Goal: Task Accomplishment & Management: Manage account settings

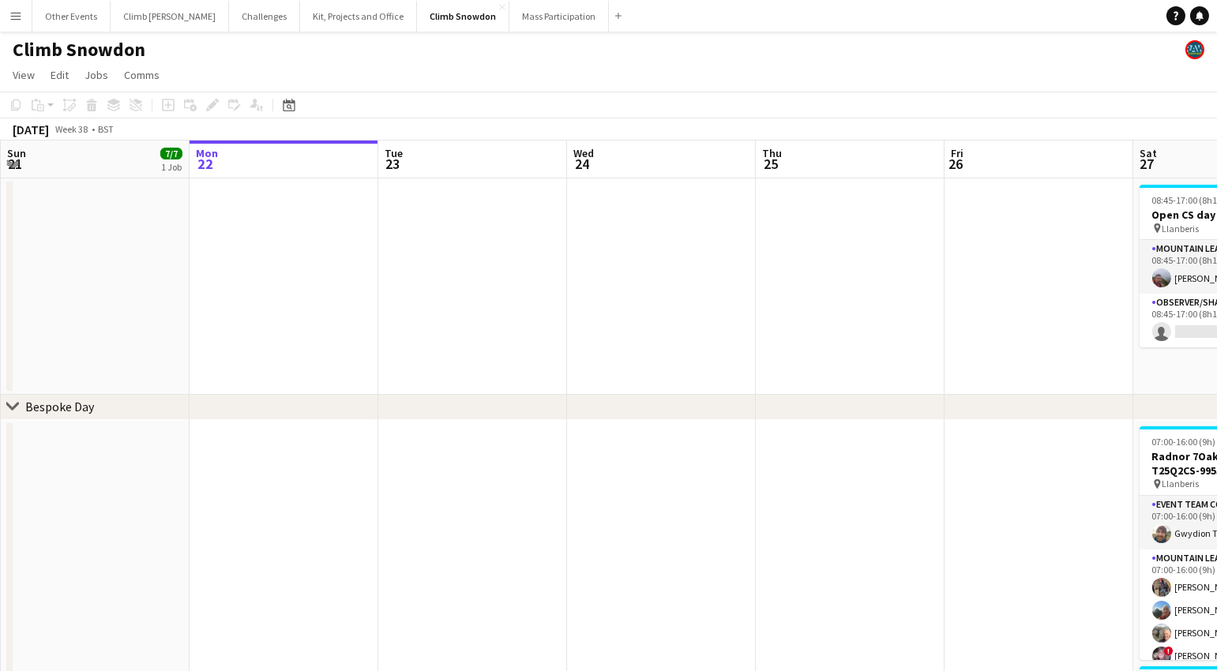
click at [17, 12] on app-icon "Menu" at bounding box center [15, 15] width 13 height 13
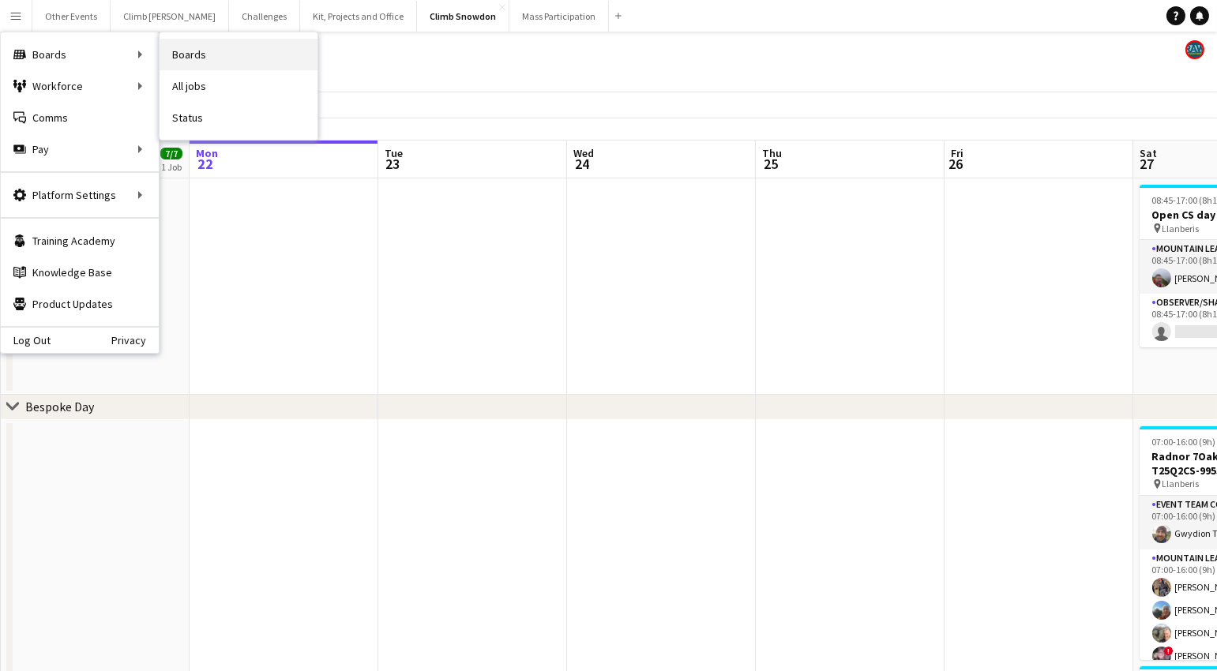
click at [206, 53] on link "Boards" at bounding box center [238, 55] width 158 height 32
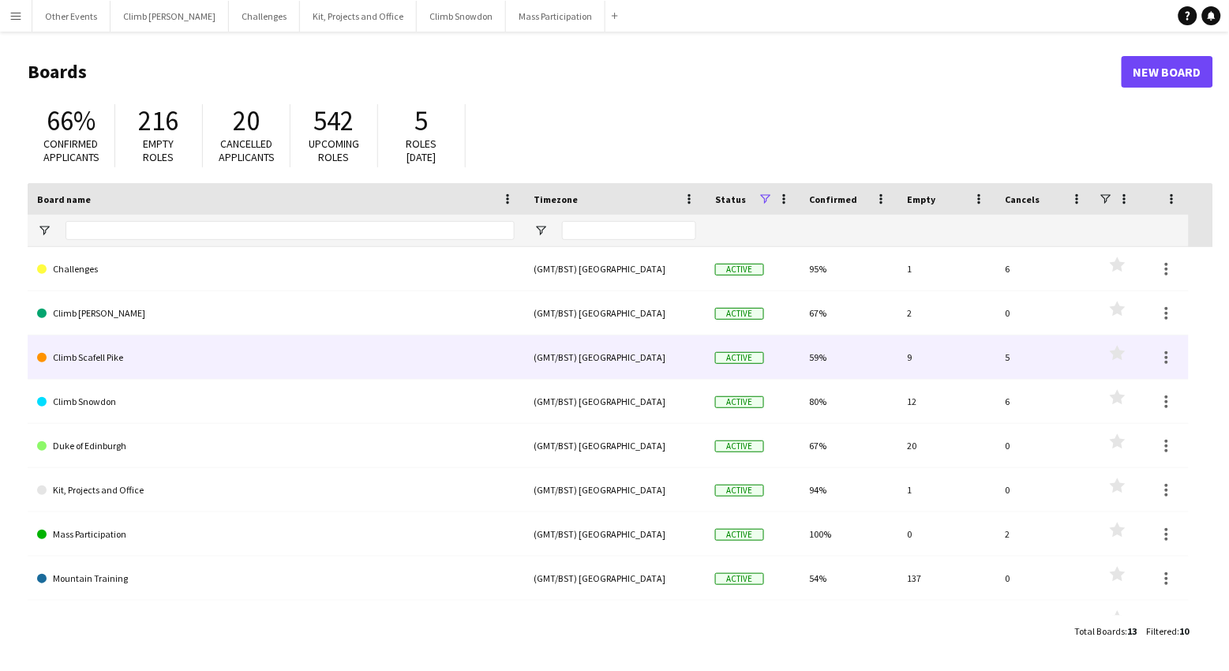
click at [104, 361] on link "Climb Scafell Pike" at bounding box center [276, 358] width 478 height 44
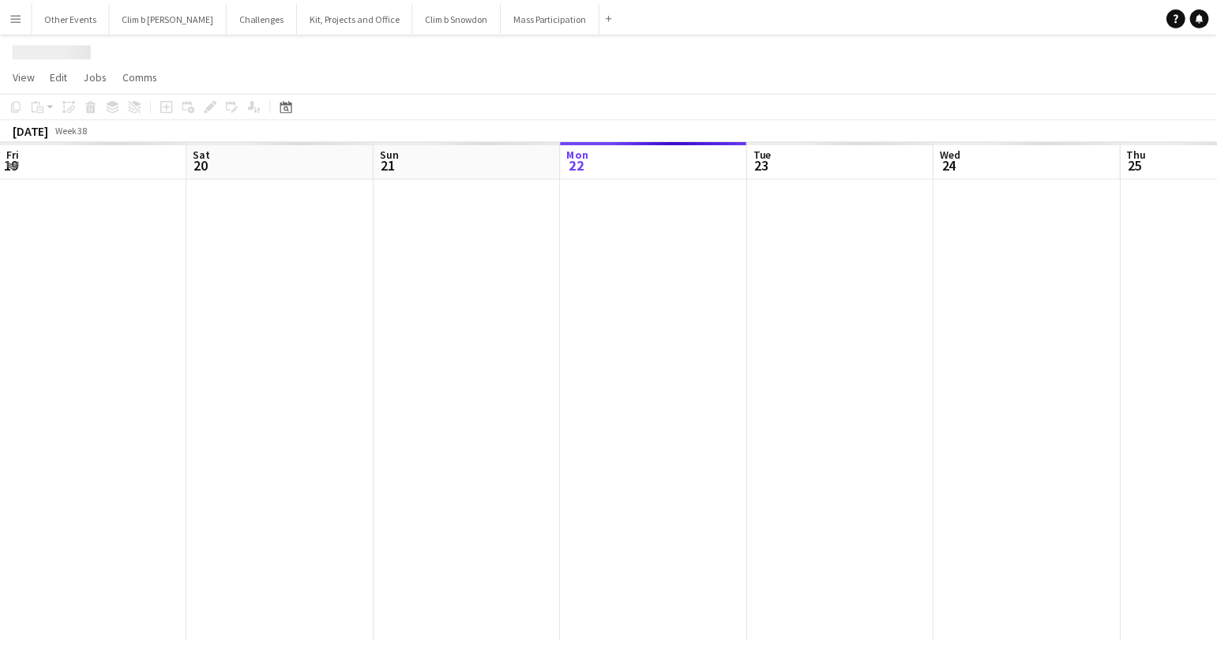
scroll to position [0, 377]
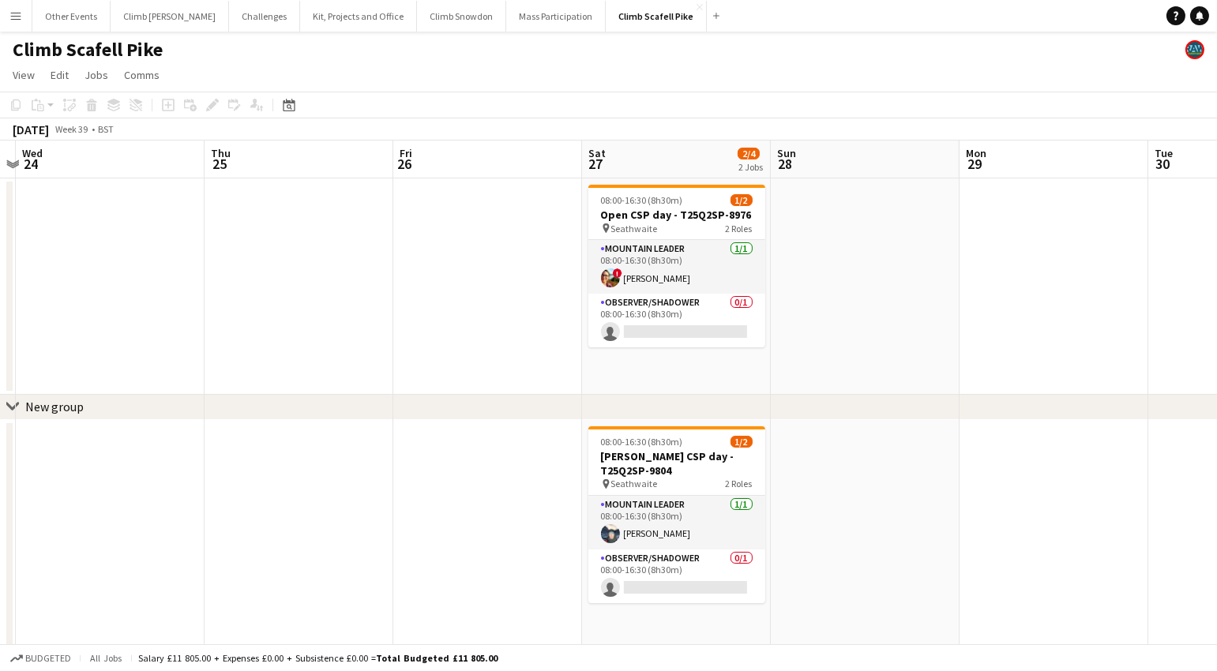
drag, startPoint x: 815, startPoint y: 304, endPoint x: 505, endPoint y: 339, distance: 312.2
click at [269, 369] on app-calendar-viewport "Sun 21 Mon 22 1/2 1 Job Tue 23 Wed 24 Thu 25 Fri 26 Sat 27 2/4 2 Jobs Sun 28 Mo…" at bounding box center [608, 395] width 1217 height 508
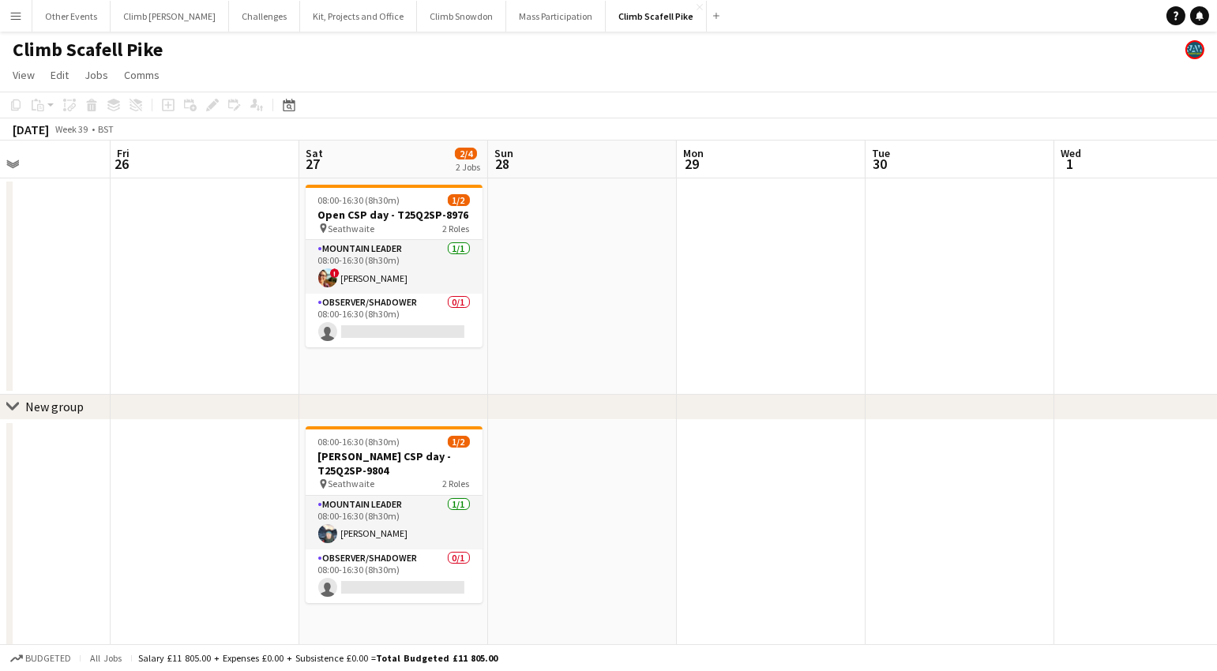
scroll to position [0, 666]
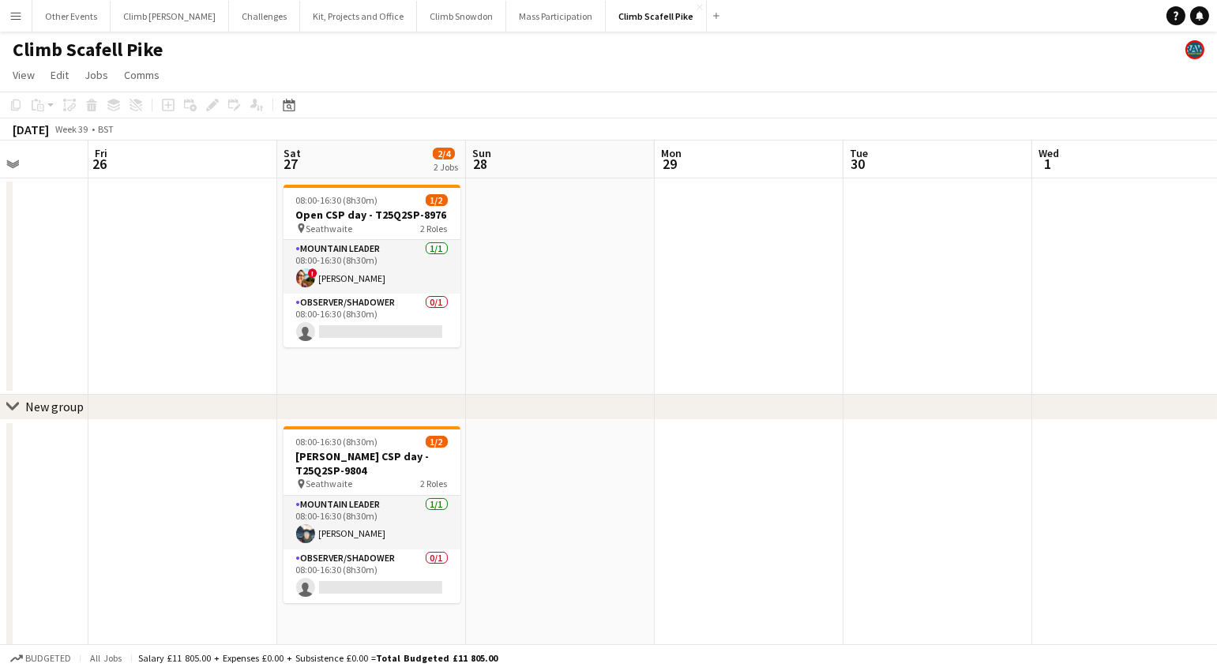
drag, startPoint x: 894, startPoint y: 307, endPoint x: 587, endPoint y: 351, distance: 310.1
click at [587, 351] on app-calendar-viewport "Mon 22 1/2 1 Job Tue 23 Wed 24 Thu 25 Fri 26 Sat 27 2/4 2 Jobs Sun 28 Mon 29 Tu…" at bounding box center [608, 395] width 1217 height 508
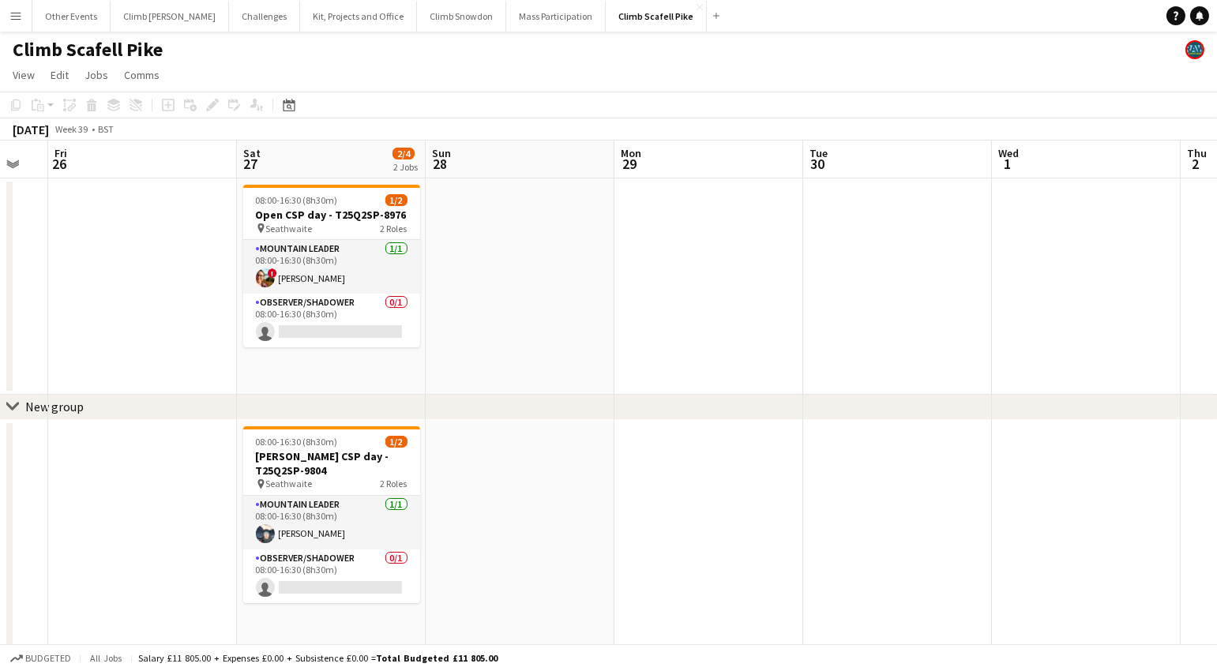
scroll to position [0, 420]
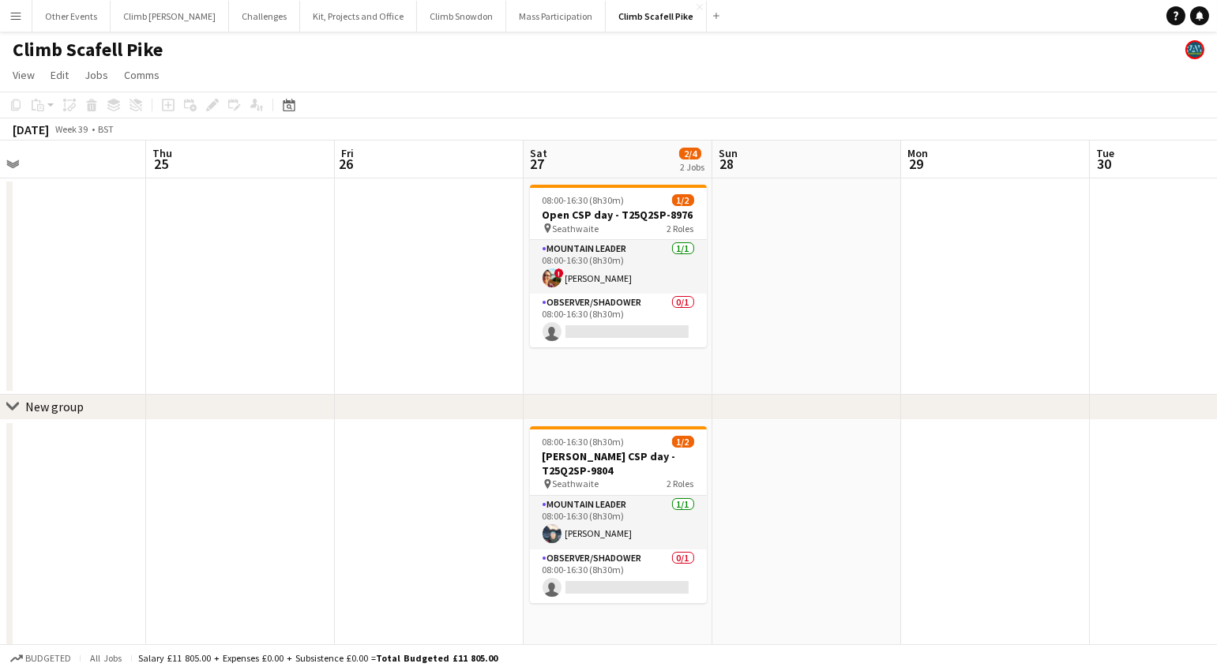
drag, startPoint x: 804, startPoint y: 317, endPoint x: 696, endPoint y: 338, distance: 110.1
click at [696, 338] on app-calendar-viewport "Mon 22 1/2 1 Job Tue 23 Wed 24 Thu 25 Fri 26 Sat 27 2/4 2 Jobs Sun 28 Mon 29 Tu…" at bounding box center [608, 395] width 1217 height 508
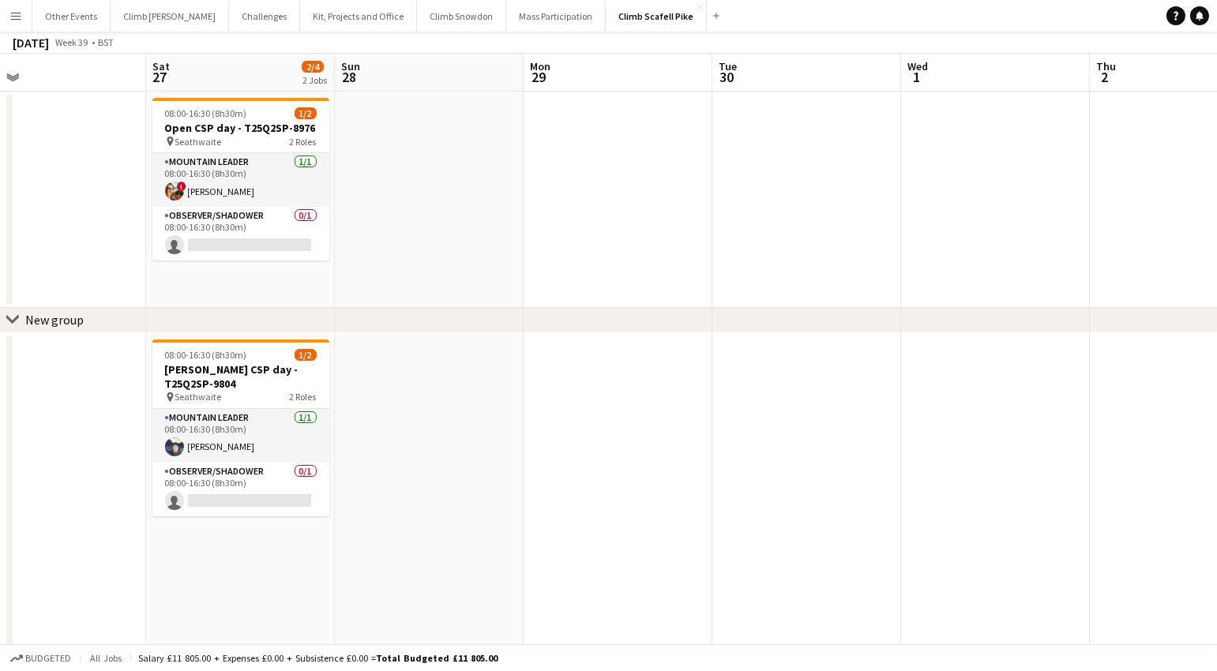
scroll to position [0, 0]
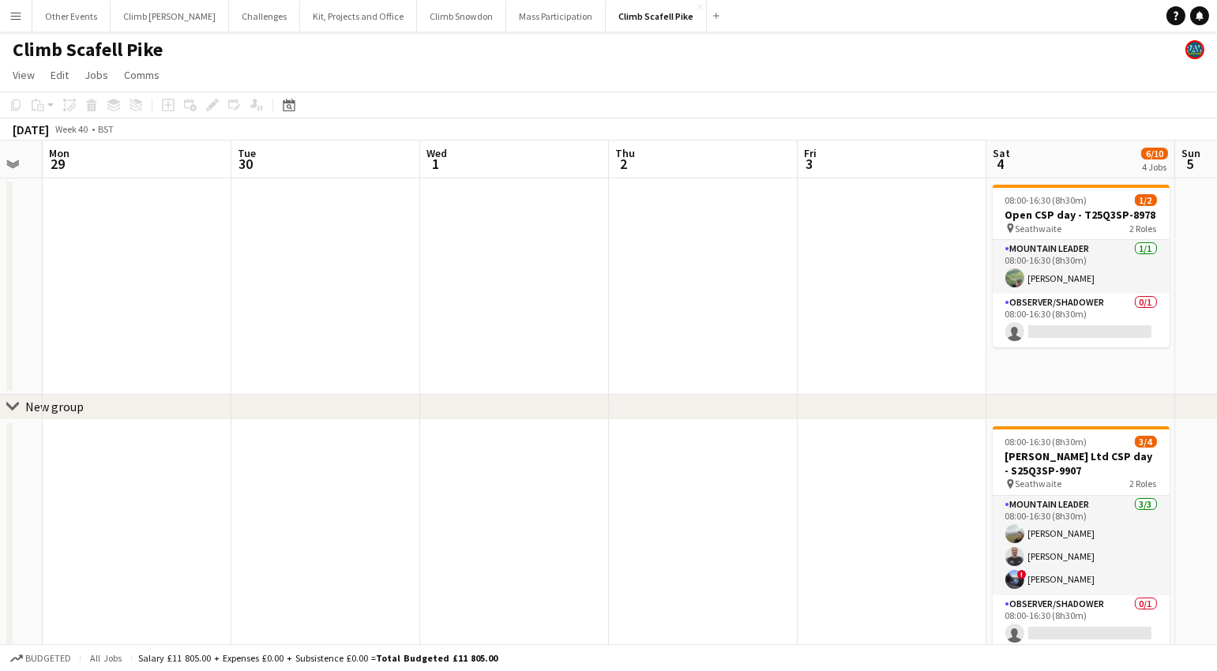
drag, startPoint x: 852, startPoint y: 310, endPoint x: 226, endPoint y: 353, distance: 627.5
click at [226, 353] on app-calendar-viewport "Fri 26 Sat 27 2/4 2 Jobs Sun 28 Mon 29 Tue 30 Wed 1 Thu 2 Fri 3 Sat 4 6/10 4 Jo…" at bounding box center [608, 595] width 1217 height 909
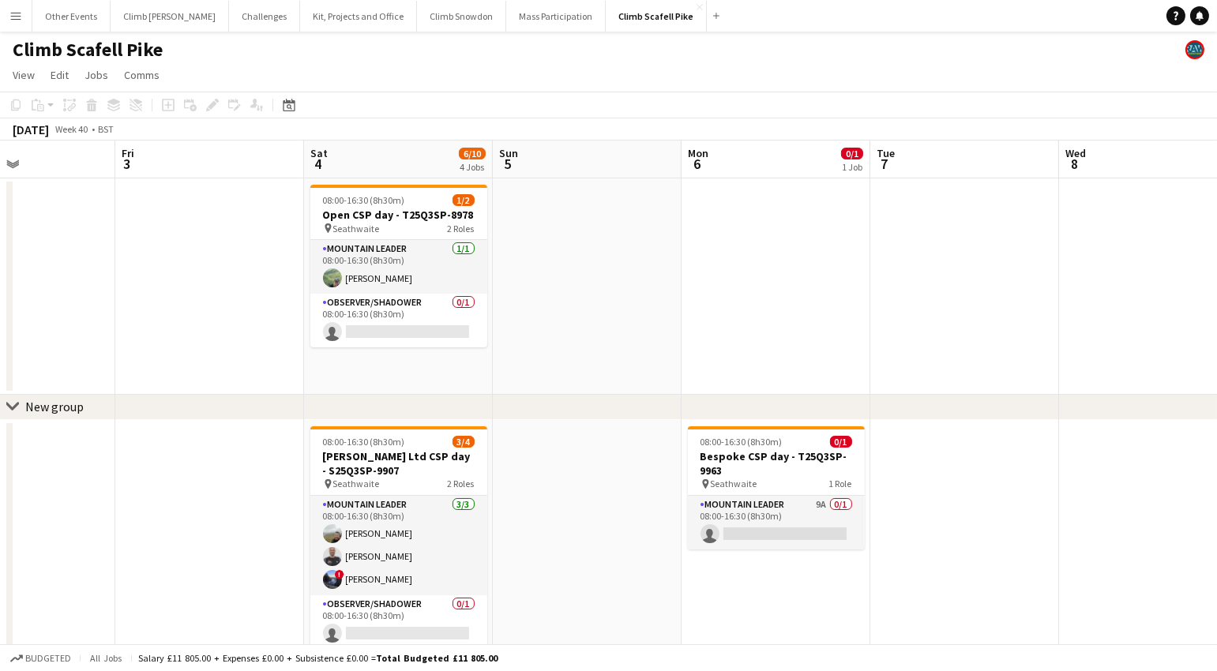
drag, startPoint x: 999, startPoint y: 302, endPoint x: 527, endPoint y: 368, distance: 476.7
click at [528, 368] on app-calendar-viewport "Mon 29 Tue 30 Wed 1 Thu 2 Fri 3 Sat 4 6/10 4 Jobs Sun 5 Mon 6 0/1 1 Job Tue 7 W…" at bounding box center [608, 595] width 1217 height 909
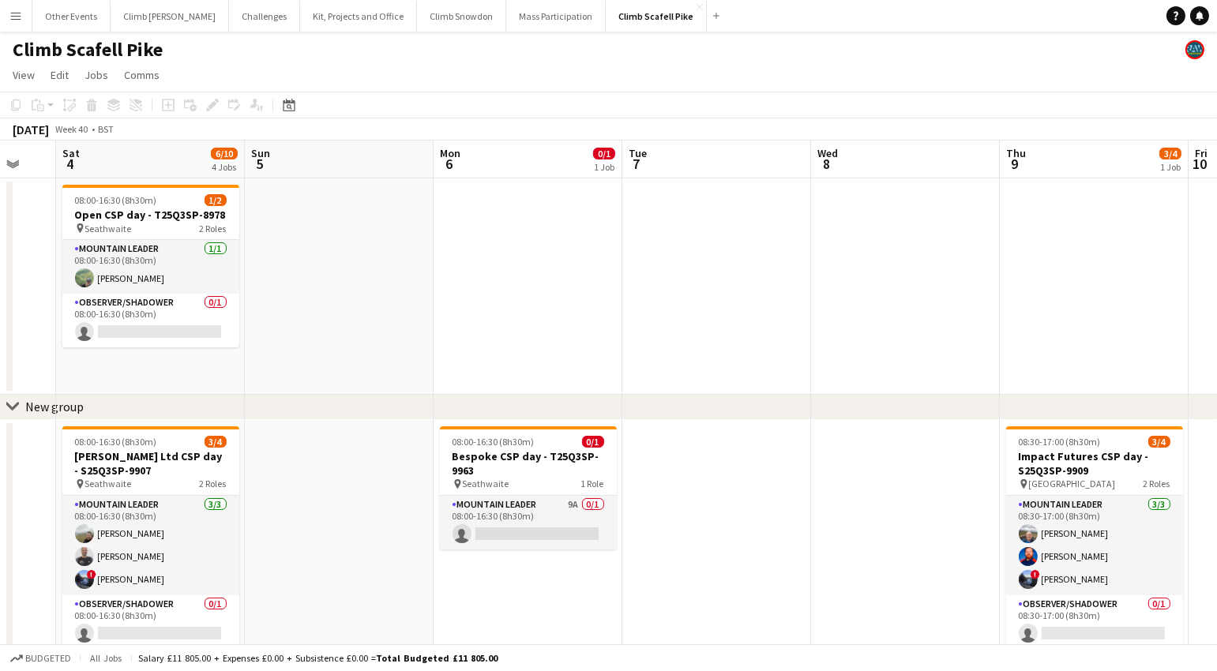
scroll to position [0, 548]
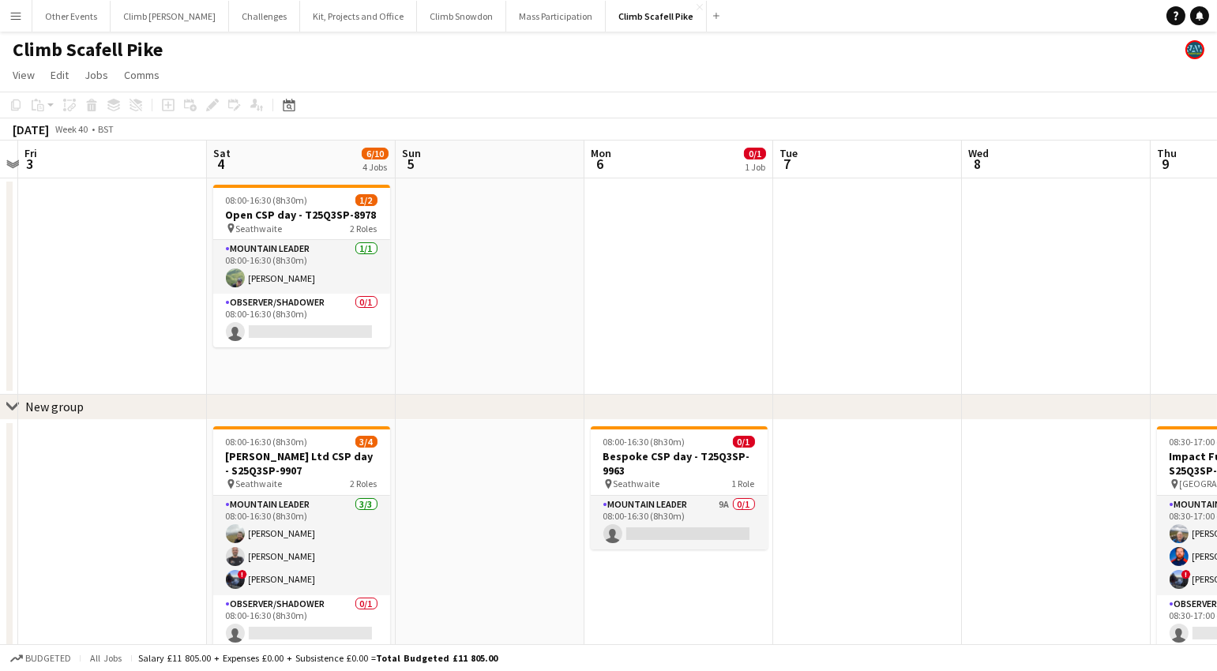
drag, startPoint x: 799, startPoint y: 303, endPoint x: 513, endPoint y: 337, distance: 287.8
click at [513, 337] on app-calendar-viewport "Tue 30 Wed 1 Thu 2 Fri 3 Sat 4 6/10 4 Jobs Sun 5 Mon 6 0/1 1 Job Tue 7 Wed 8 Th…" at bounding box center [608, 595] width 1217 height 909
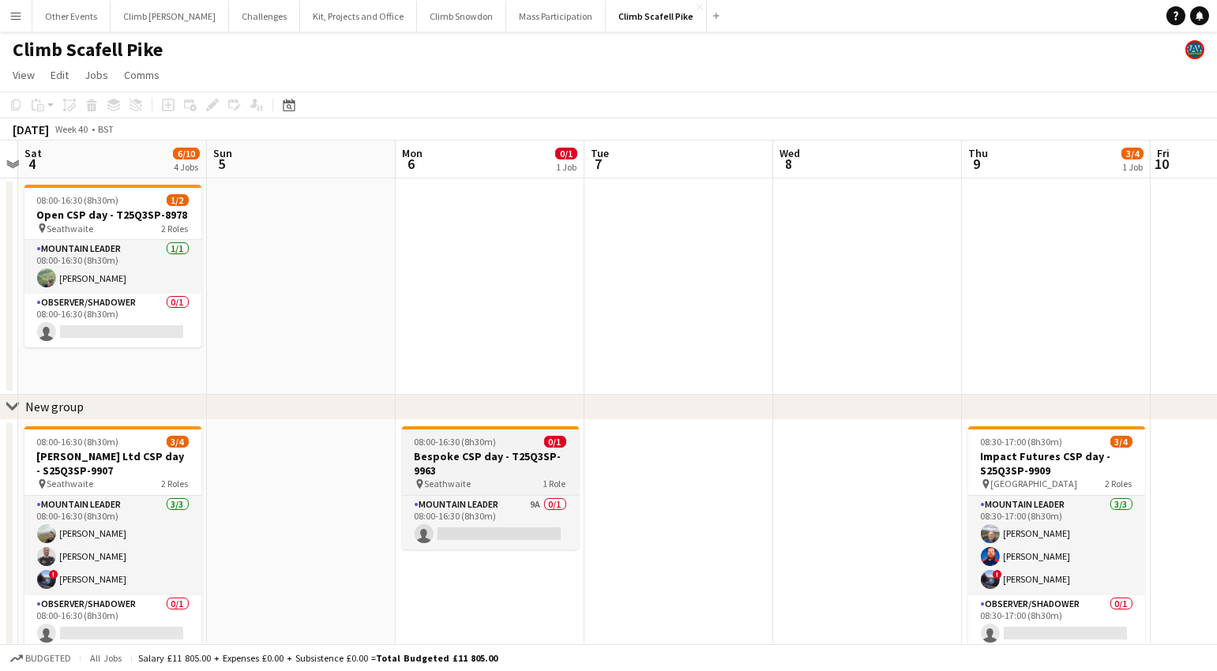
click at [502, 461] on h3 "Bespoke CSP day - T25Q3SP-9963" at bounding box center [490, 463] width 177 height 28
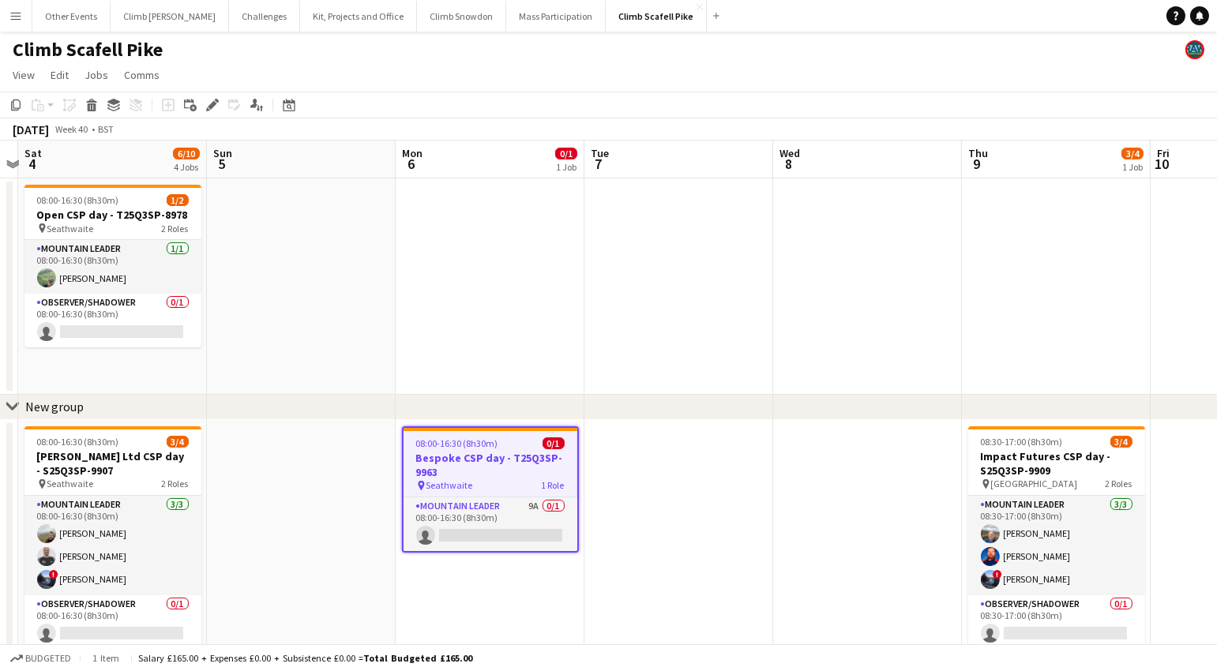
click at [501, 479] on div "pin Seathwaite 1 Role" at bounding box center [490, 485] width 174 height 13
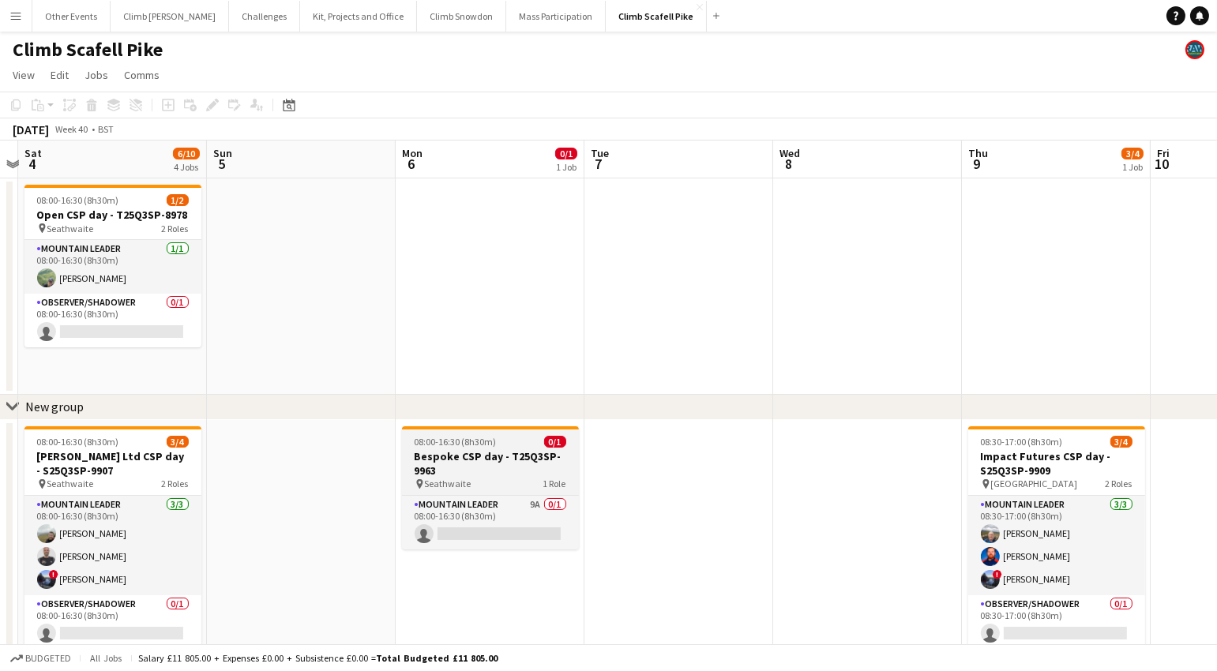
click at [498, 471] on h3 "Bespoke CSP day - T25Q3SP-9963" at bounding box center [490, 463] width 177 height 28
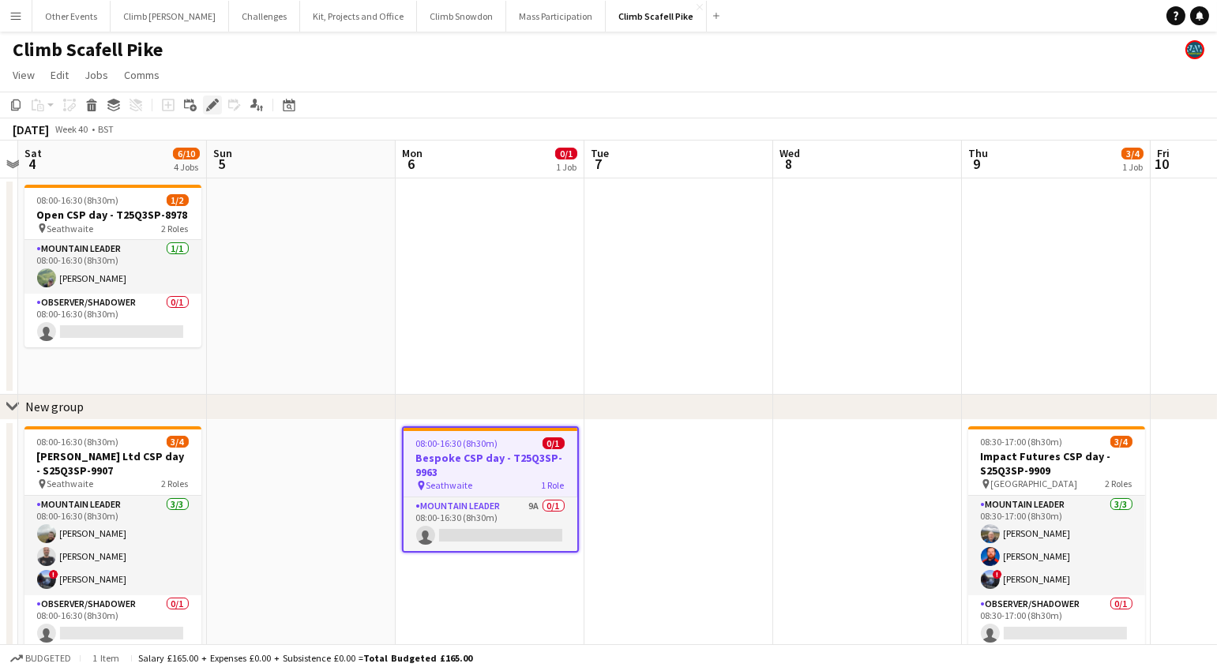
click at [208, 107] on icon at bounding box center [212, 105] width 9 height 9
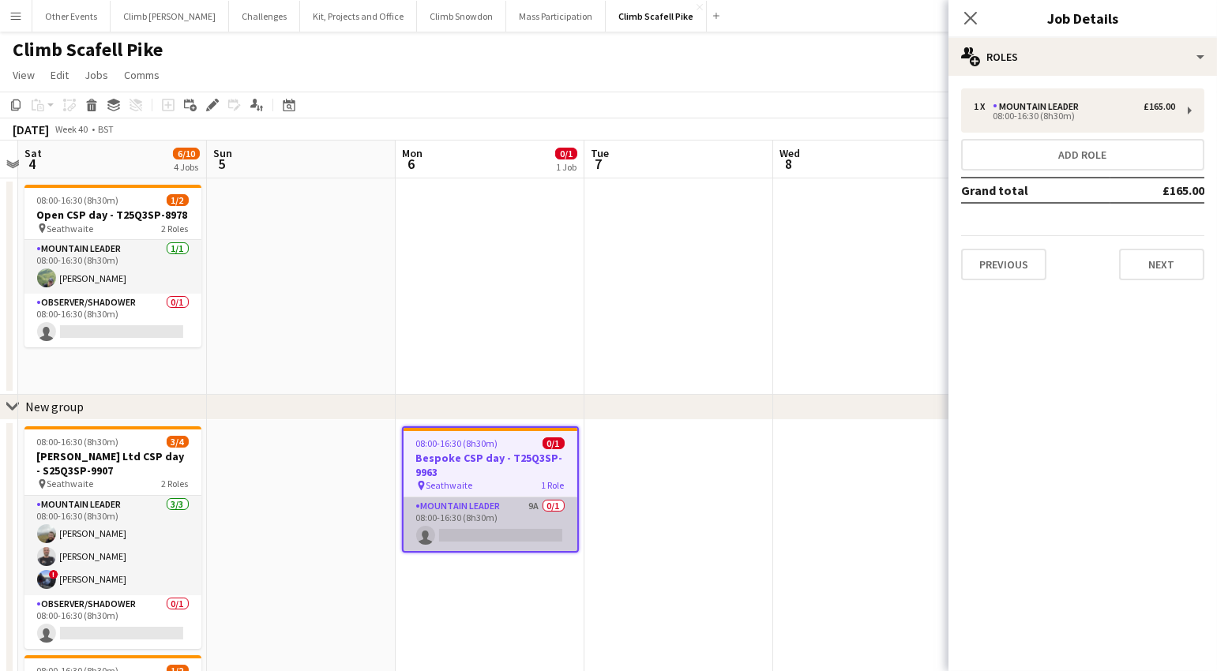
click at [482, 515] on app-card-role "Mountain Leader 9A 0/1 08:00-16:30 (8h30m) single-neutral-actions" at bounding box center [490, 524] width 174 height 54
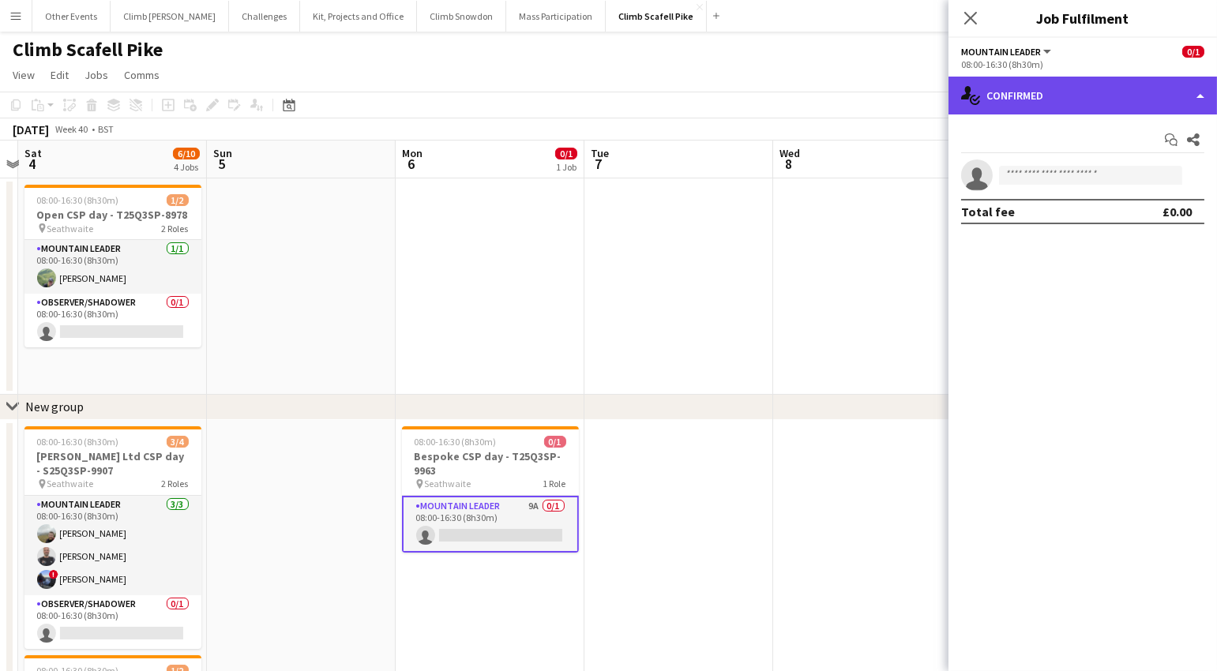
click at [1074, 85] on div "single-neutral-actions-check-2 Confirmed" at bounding box center [1082, 96] width 268 height 38
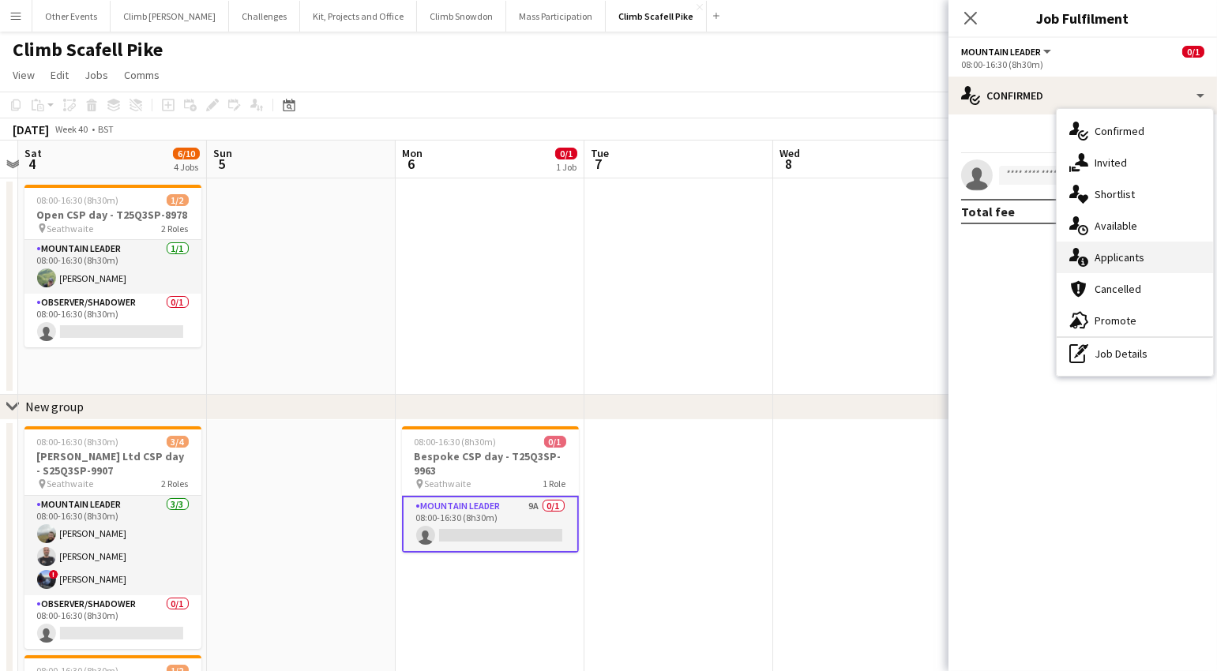
click at [1140, 253] on span "Applicants" at bounding box center [1119, 257] width 50 height 14
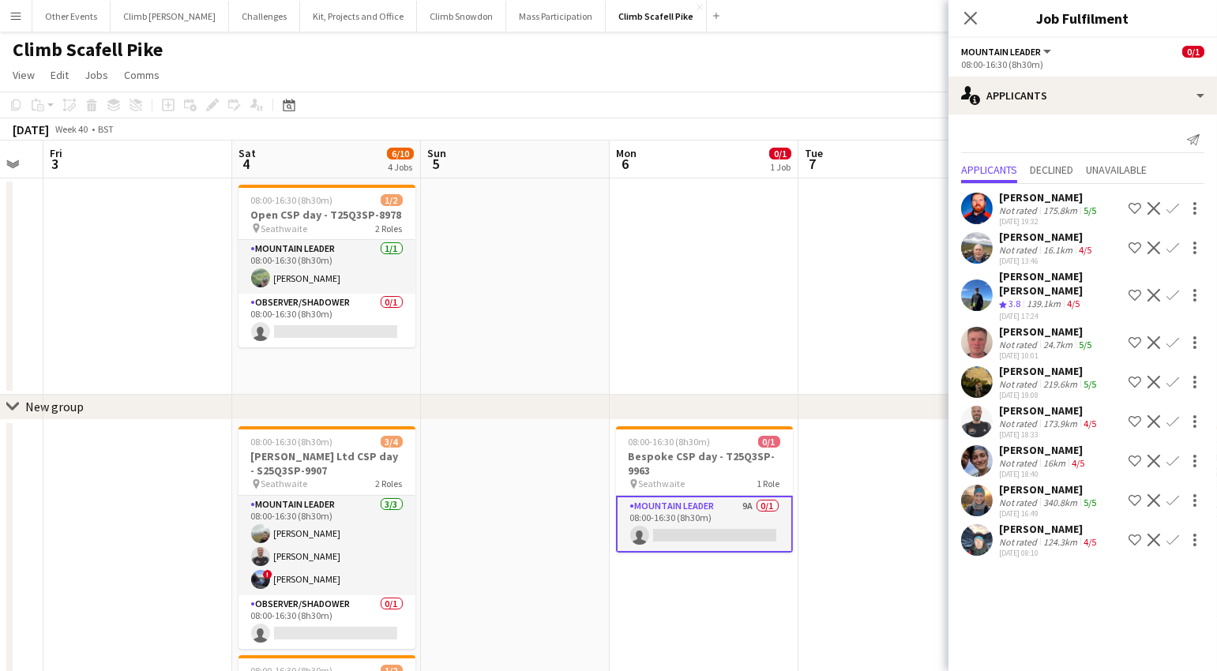
drag, startPoint x: 310, startPoint y: 592, endPoint x: 523, endPoint y: 570, distance: 214.3
click at [523, 569] on app-calendar-viewport "Wed 1 Thu 2 Fri 3 Sat 4 6/10 4 Jobs Sun 5 Mon 6 0/1 1 Job Tue 7 Wed 8 Thu 9 3/4…" at bounding box center [608, 595] width 1217 height 909
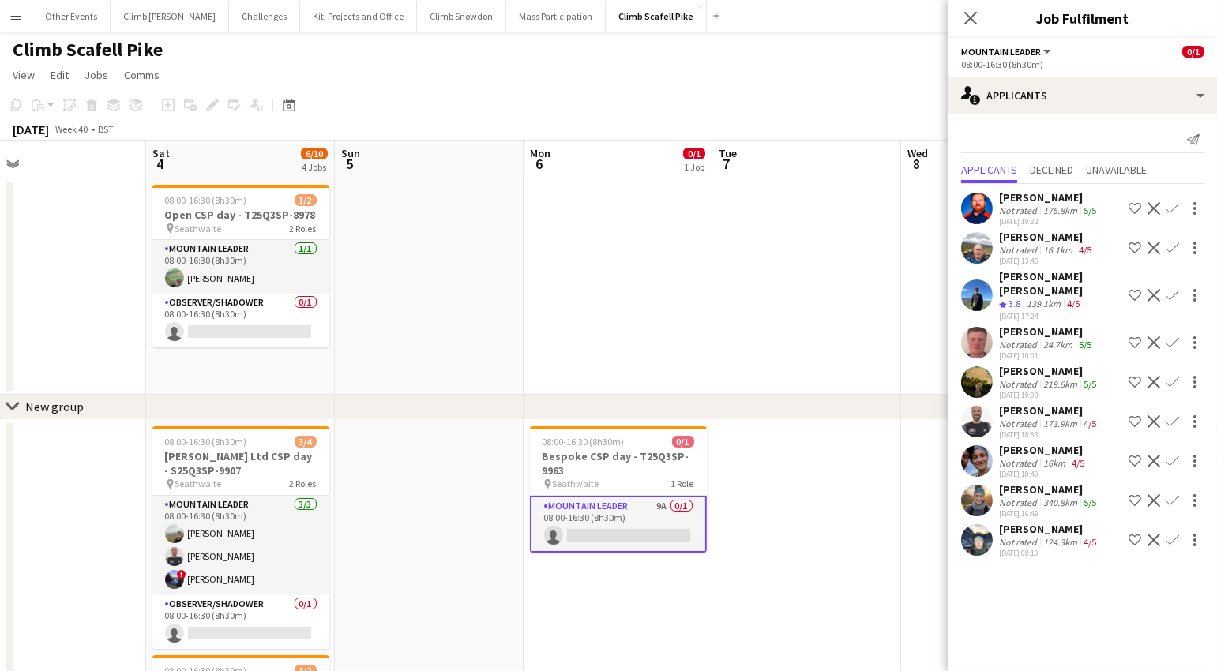
scroll to position [0, 422]
drag, startPoint x: 849, startPoint y: 551, endPoint x: 766, endPoint y: 558, distance: 84.0
click at [766, 558] on app-calendar-viewport "Wed 1 Thu 2 Fri 3 Sat 4 6/10 4 Jobs Sun 5 Mon 6 0/1 1 Job Tue 7 Wed 8 Thu 9 3/4…" at bounding box center [608, 595] width 1217 height 909
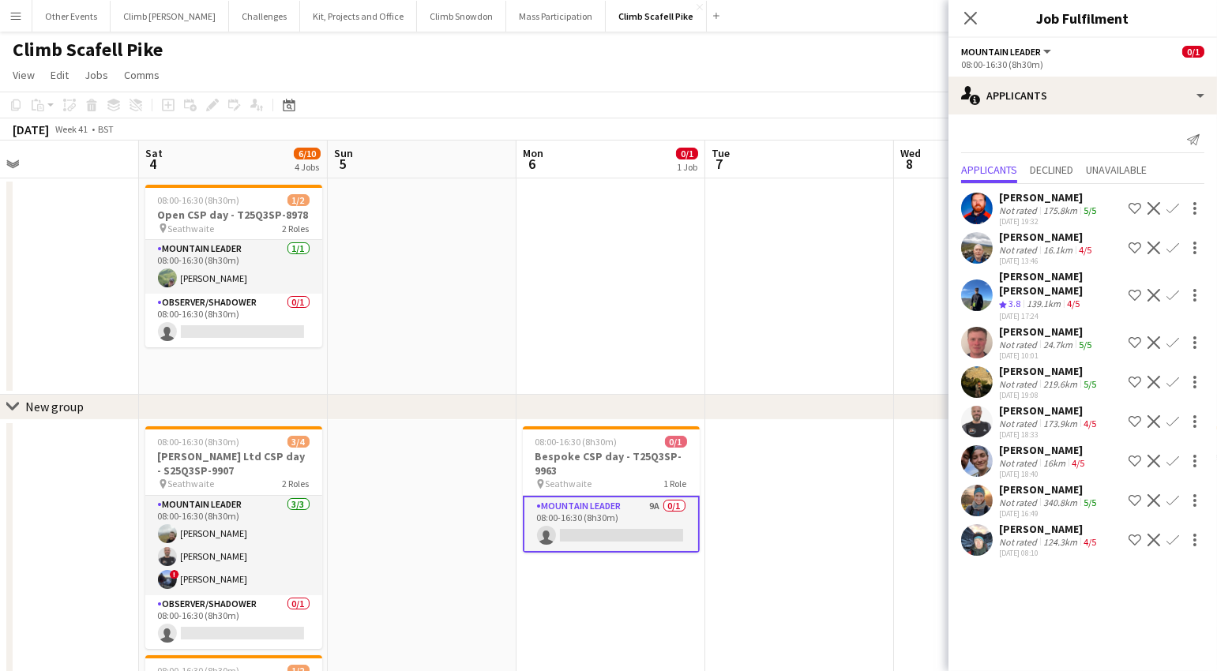
scroll to position [0, 347]
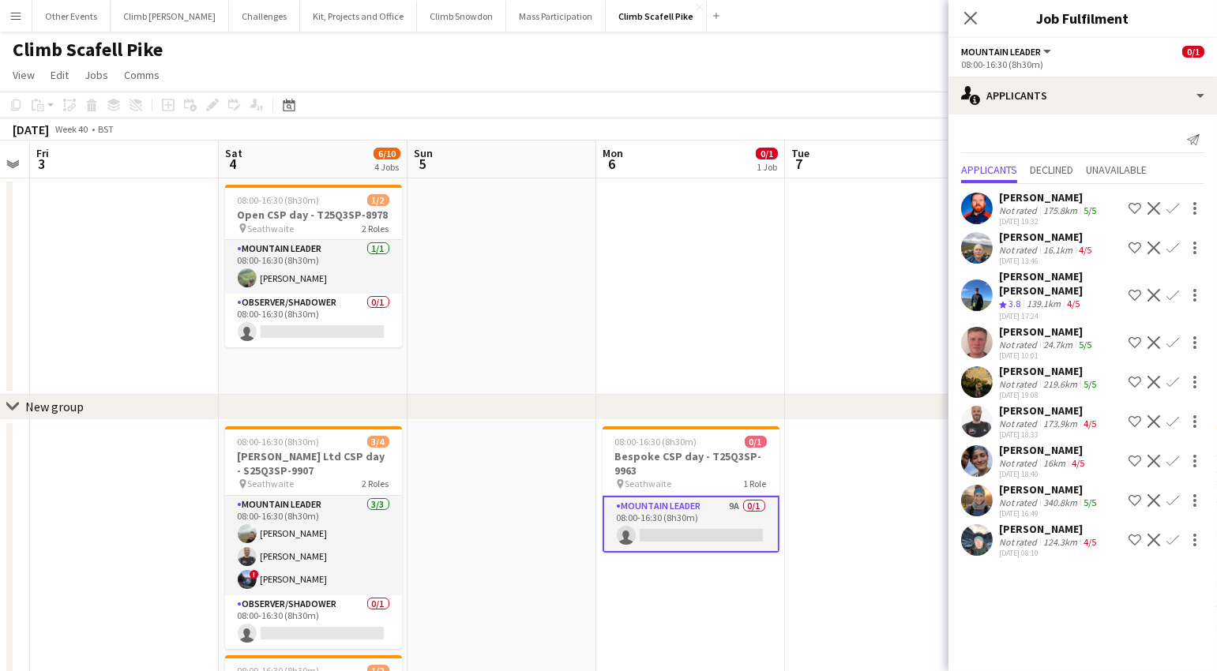
drag, startPoint x: 433, startPoint y: 598, endPoint x: 1123, endPoint y: 467, distance: 701.4
click at [1124, 467] on body "Menu Boards Boards Boards All jobs Status Workforce Workforce My Workforce Recr…" at bounding box center [608, 538] width 1217 height 1077
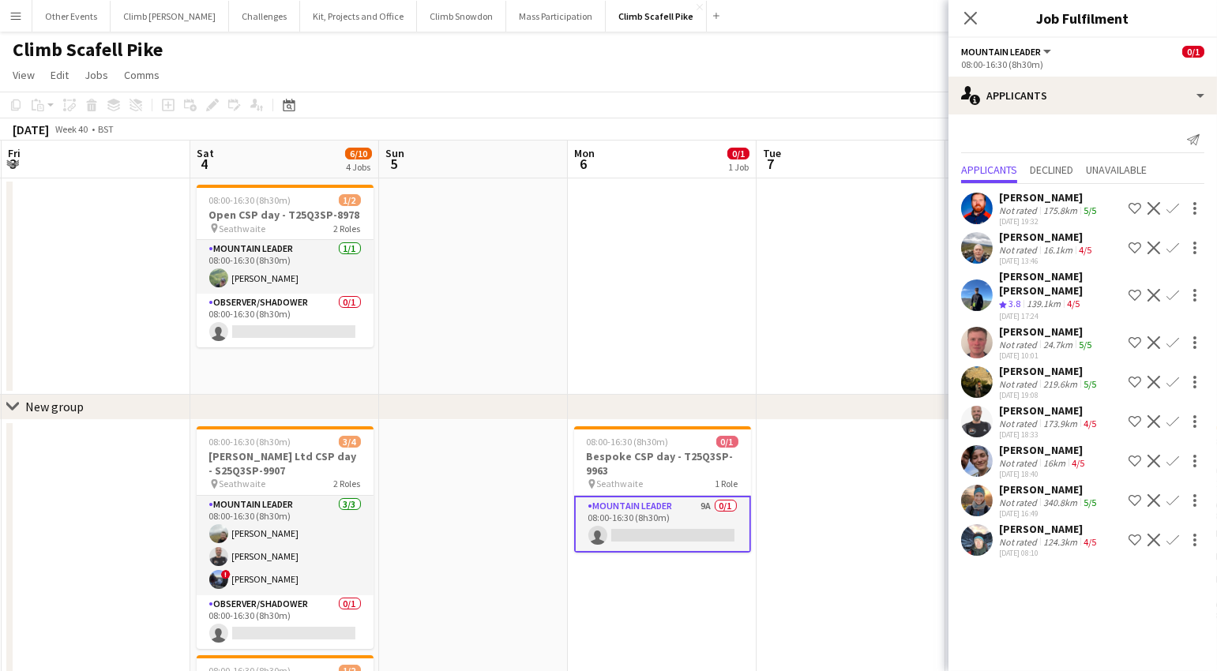
scroll to position [0, 381]
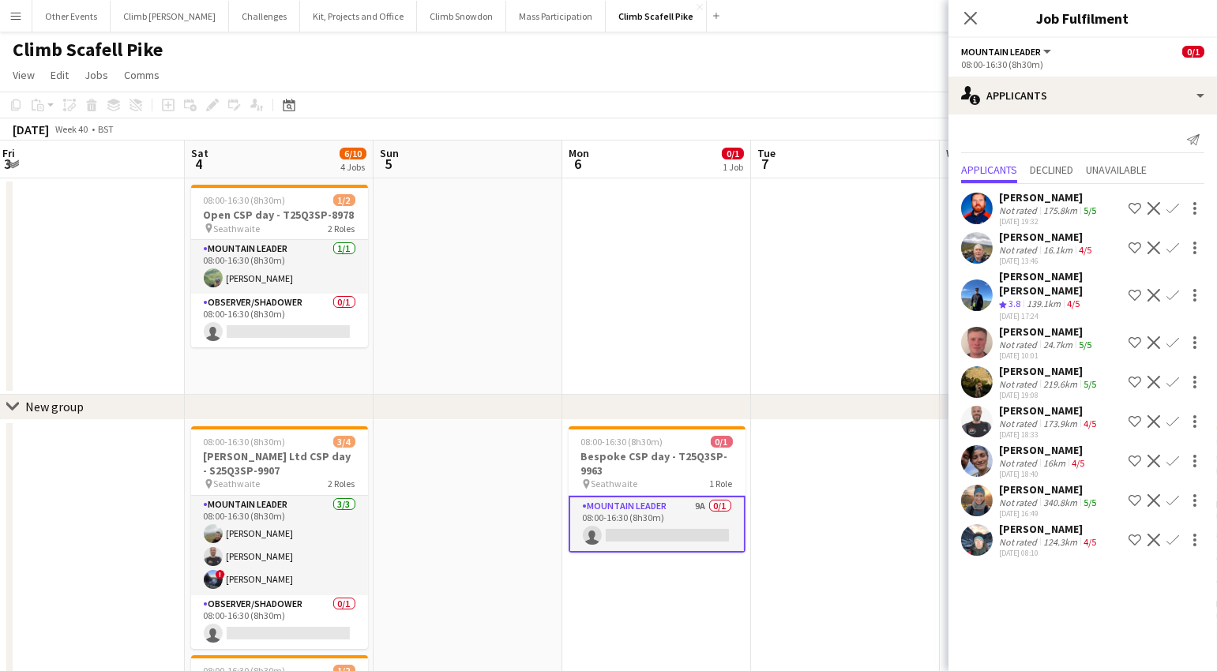
drag, startPoint x: 770, startPoint y: 602, endPoint x: 735, endPoint y: 599, distance: 35.6
click at [737, 600] on app-calendar-viewport "Wed 1 Thu 2 Fri 3 Sat 4 6/10 4 Jobs Sun 5 Mon 6 0/1 1 Job Tue 7 Wed 8 Thu 9 3/4…" at bounding box center [608, 595] width 1217 height 909
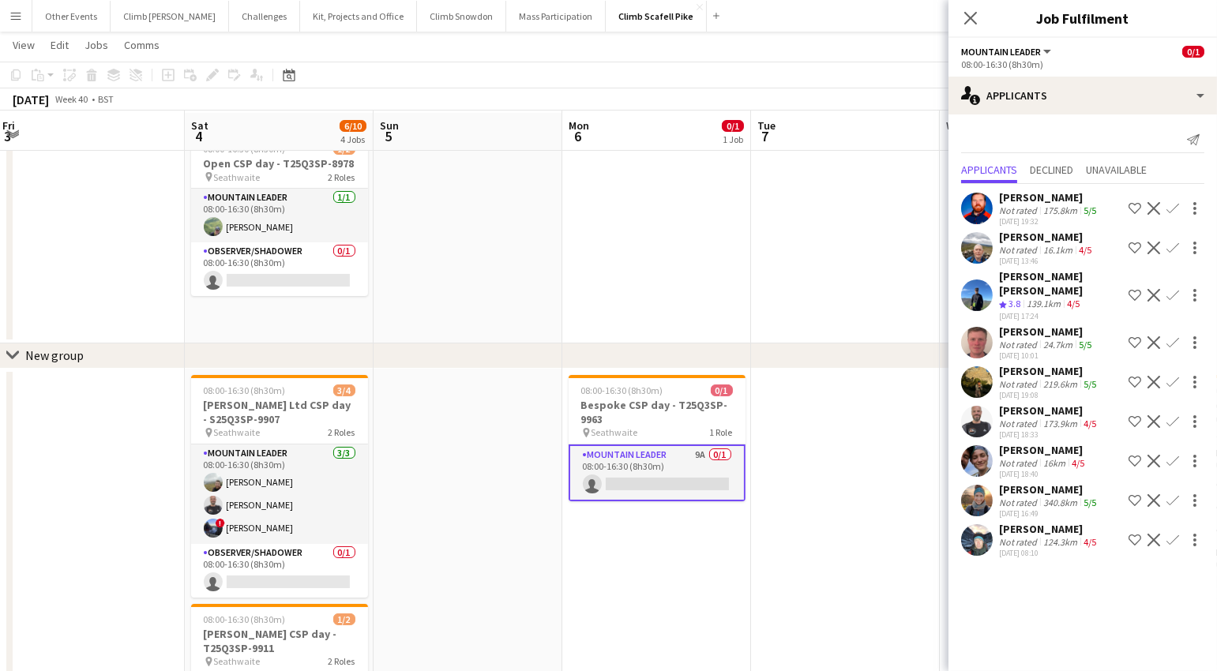
scroll to position [54, 0]
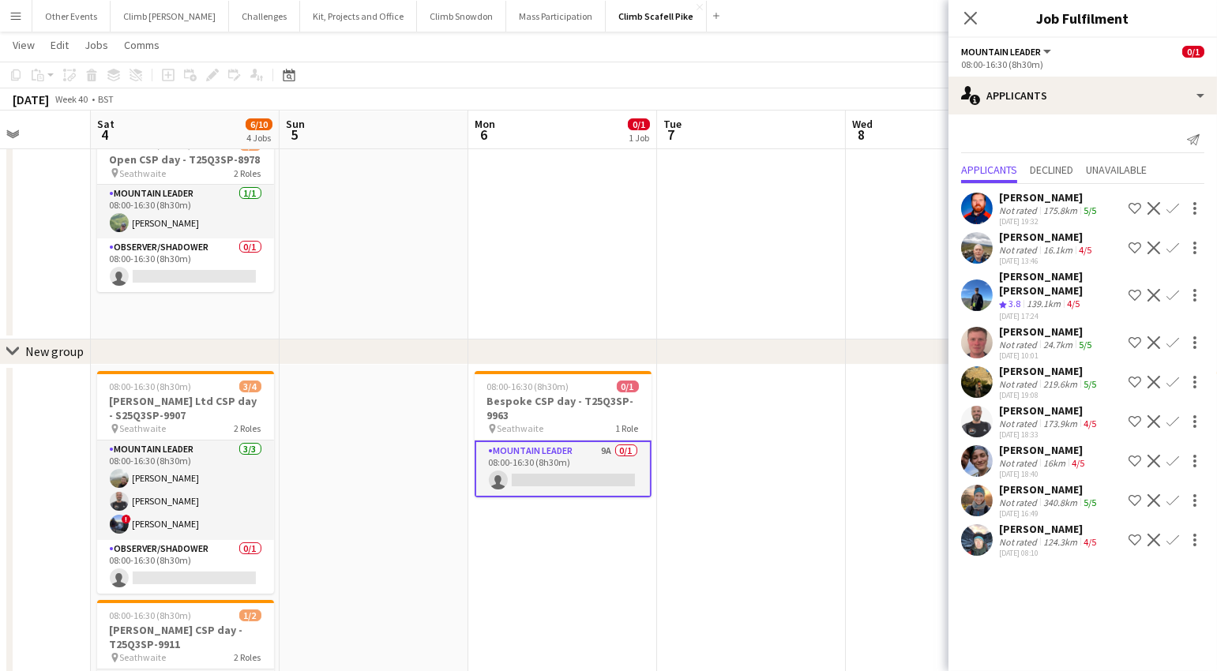
drag, startPoint x: 876, startPoint y: 504, endPoint x: 797, endPoint y: 519, distance: 80.4
click at [797, 519] on app-calendar-viewport "Wed 1 Thu 2 Fri 3 Sat 4 6/10 4 Jobs Sun 5 Mon 6 0/1 1 Job Tue 7 Wed 8 Thu 9 3/4…" at bounding box center [608, 501] width 1217 height 987
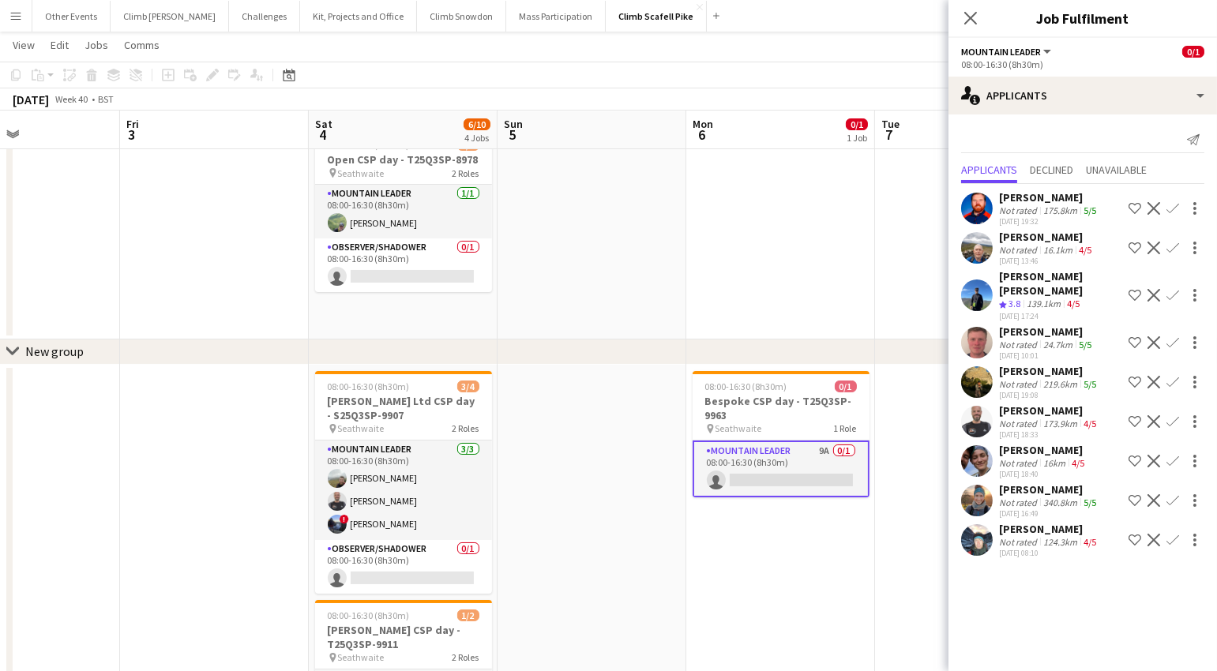
scroll to position [0, 447]
drag, startPoint x: 401, startPoint y: 567, endPoint x: 619, endPoint y: 550, distance: 218.5
click at [619, 550] on app-calendar-viewport "Tue 30 Wed 1 Thu 2 Fri 3 Sat 4 6/10 4 Jobs Sun 5 Mon 6 0/1 1 Job Tue 7 Wed 8 Th…" at bounding box center [608, 501] width 1217 height 987
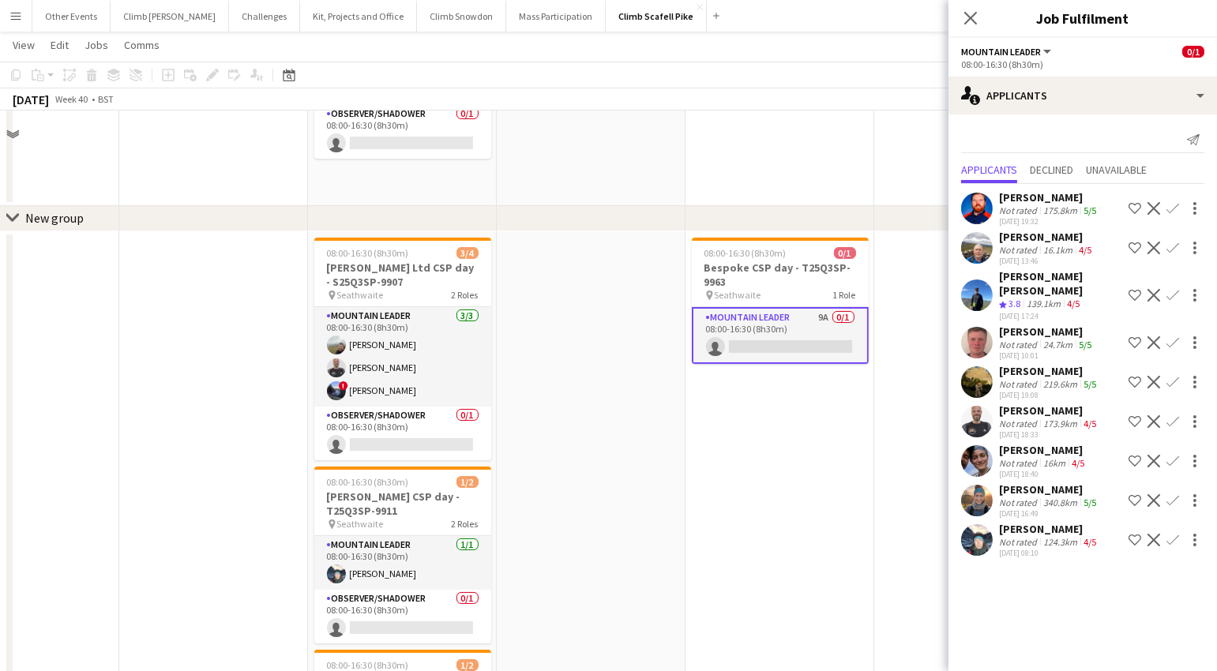
scroll to position [320, 0]
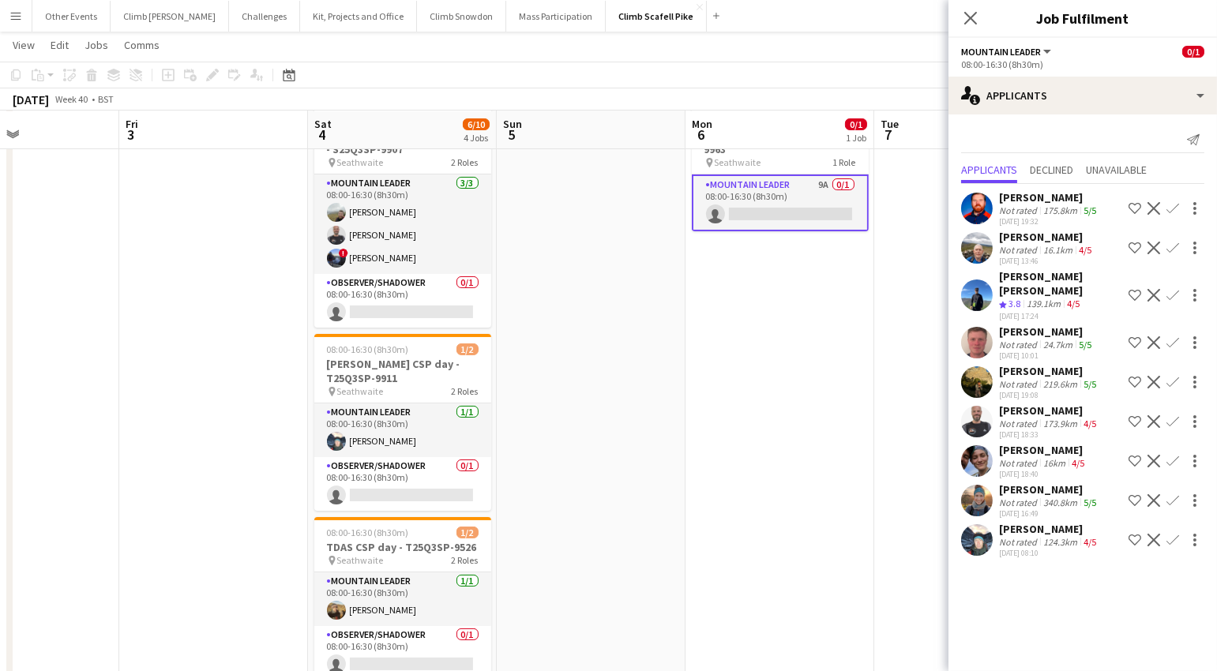
click at [644, 522] on app-date-cell at bounding box center [591, 414] width 189 height 631
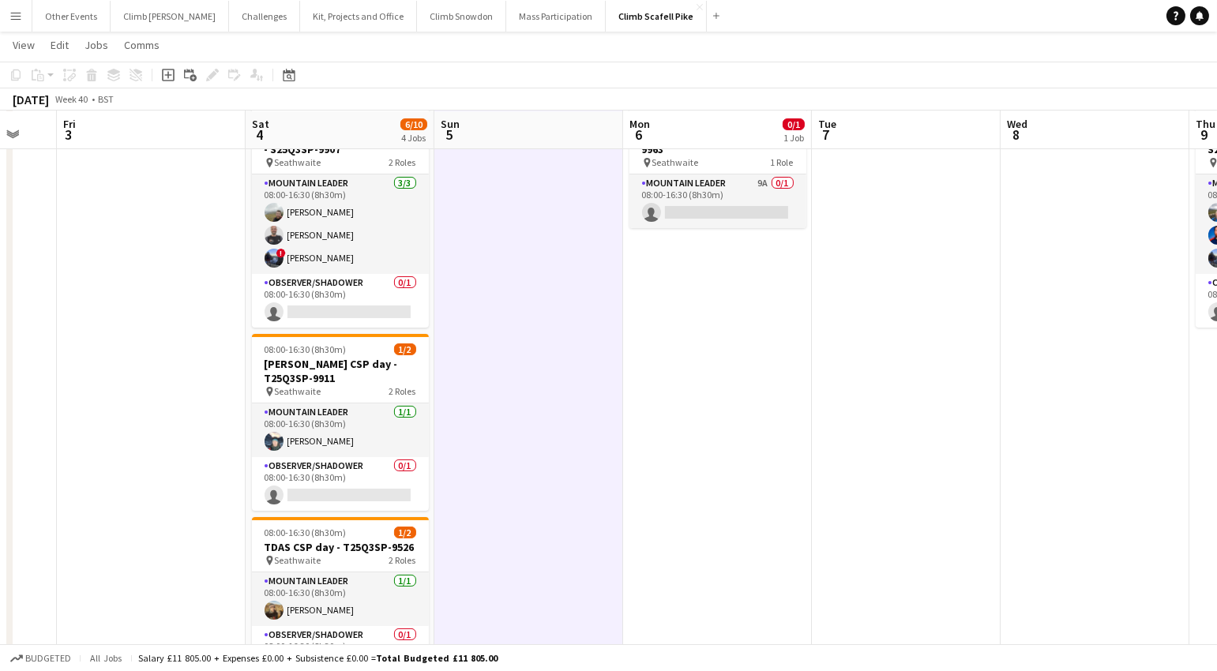
scroll to position [0, 513]
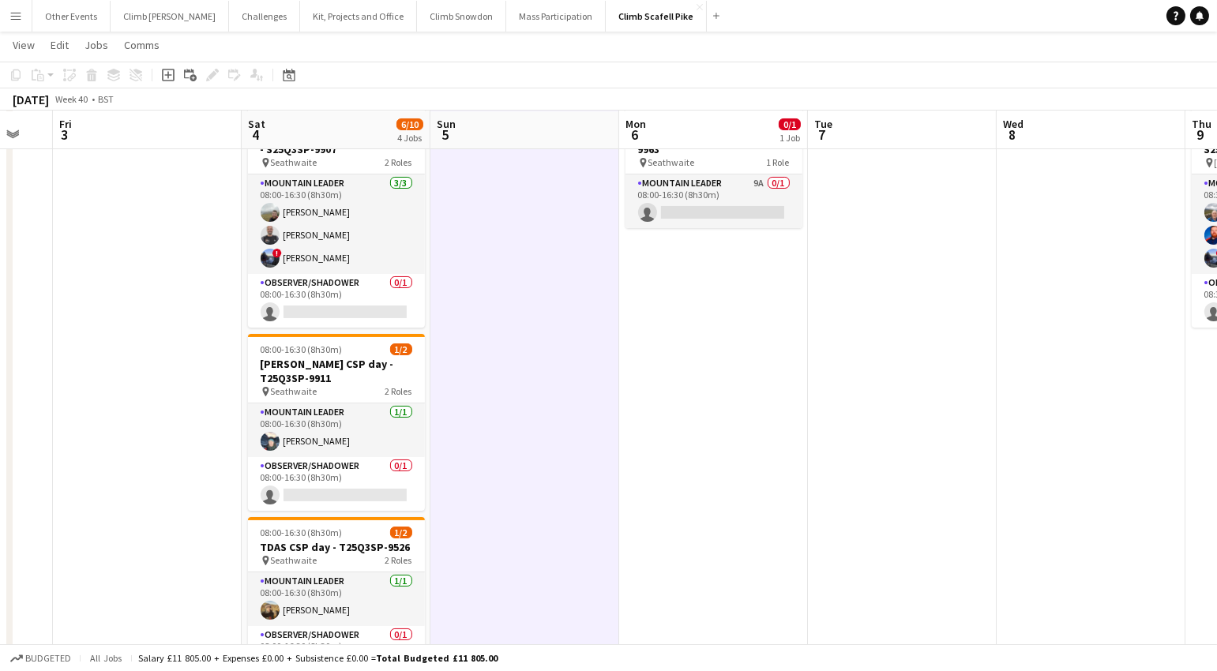
drag, startPoint x: 766, startPoint y: 484, endPoint x: 700, endPoint y: 493, distance: 66.1
click at [700, 493] on app-calendar-viewport "Tue 30 Wed 1 Thu 2 Fri 3 Sat 4 6/10 4 Jobs Sun 5 Mon 6 0/1 1 Job Tue 7 Wed 8 Th…" at bounding box center [608, 235] width 1217 height 987
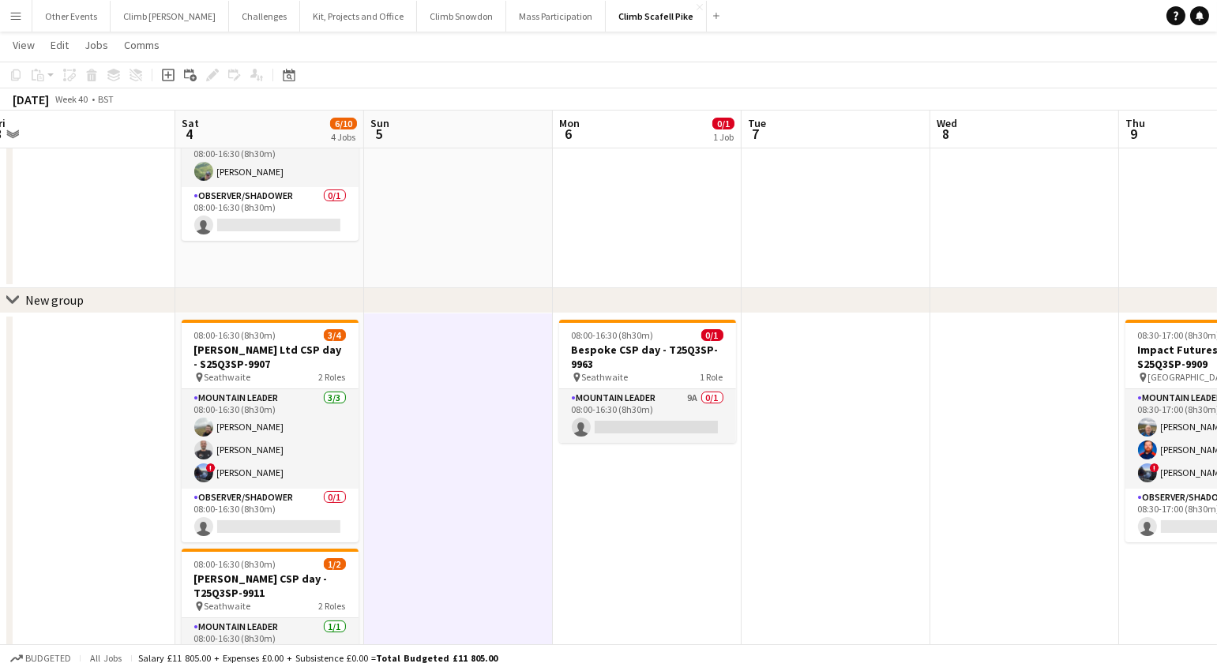
scroll to position [0, 587]
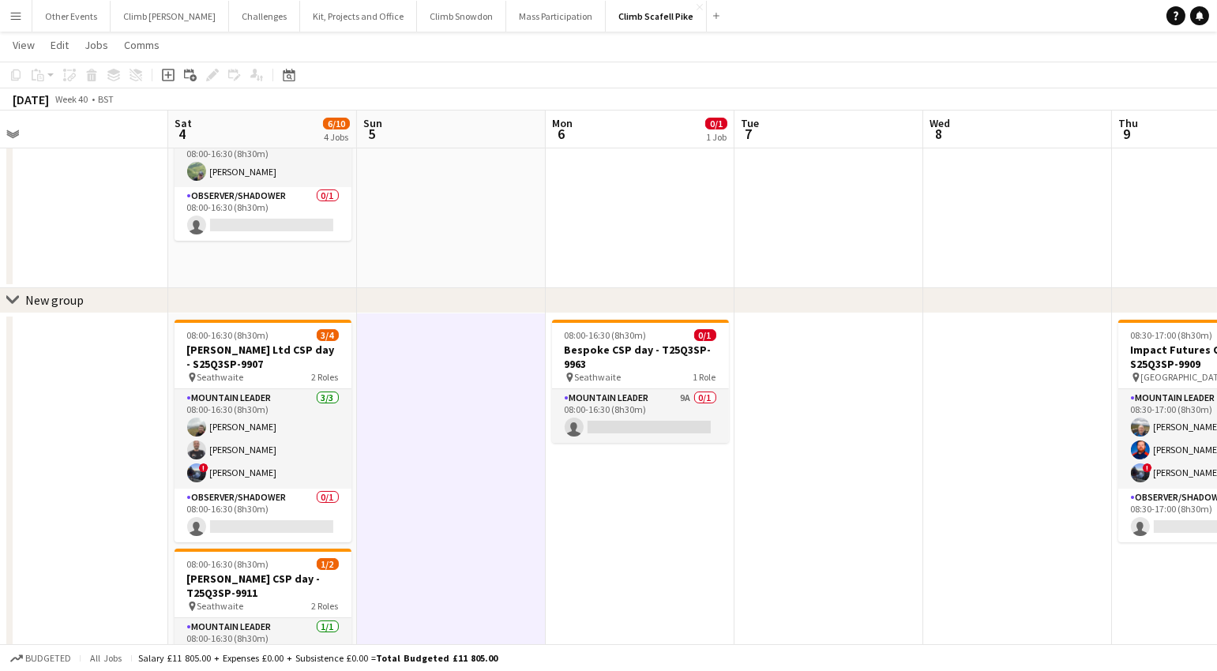
drag, startPoint x: 891, startPoint y: 487, endPoint x: 818, endPoint y: 500, distance: 74.5
click at [818, 500] on app-calendar-viewport "Tue 30 Wed 1 Thu 2 Fri 3 Sat 4 6/10 4 Jobs Sun 5 Mon 6 0/1 1 Job Tue 7 Wed 8 Th…" at bounding box center [608, 450] width 1217 height 987
